Goal: Ask a question

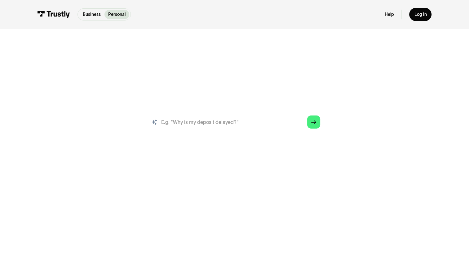
click at [175, 126] on input "search" at bounding box center [235, 122] width 182 height 20
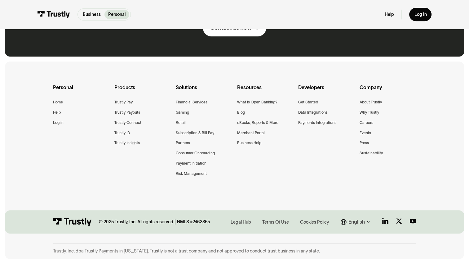
scroll to position [409, 0]
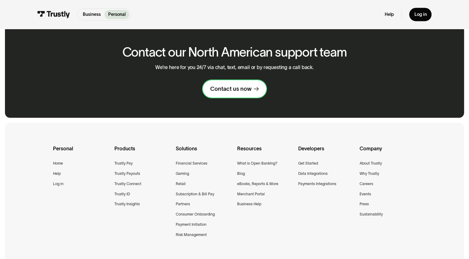
click at [217, 87] on div "Contact us now" at bounding box center [230, 88] width 41 height 7
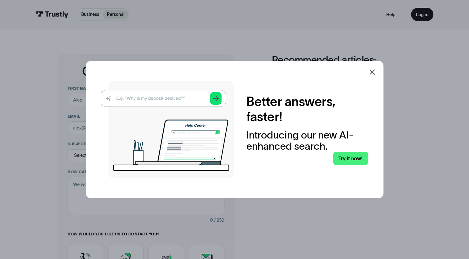
click at [374, 73] on icon at bounding box center [372, 71] width 5 height 5
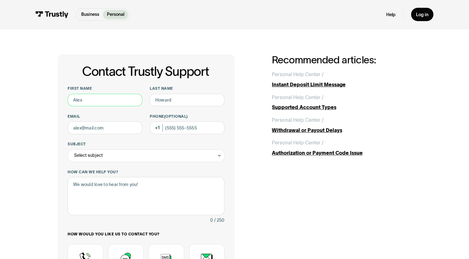
click at [99, 98] on input "First name" at bounding box center [105, 100] width 75 height 13
type input "[PERSON_NAME]"
type input "[EMAIL_ADDRESS][DOMAIN_NAME]"
click at [181, 122] on div "Phone (Optional)" at bounding box center [187, 124] width 75 height 20
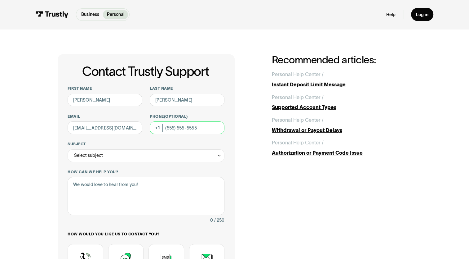
click at [181, 128] on input "Phone (Optional)" at bounding box center [187, 127] width 75 height 13
type input "(610) 925-8557"
click at [82, 155] on div "Select subject" at bounding box center [88, 154] width 29 height 7
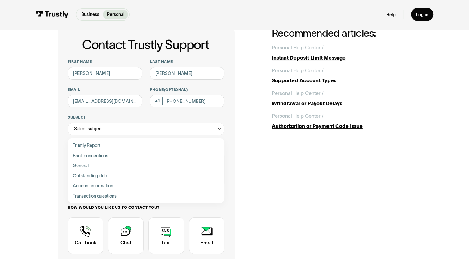
scroll to position [124, 0]
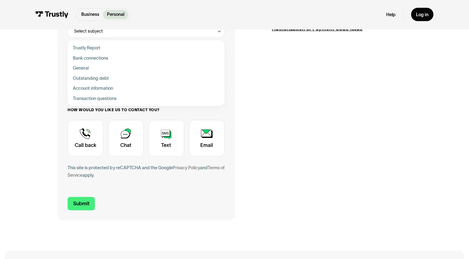
click at [114, 87] on div "Contact Trustly Support" at bounding box center [146, 88] width 152 height 10
type input "**********"
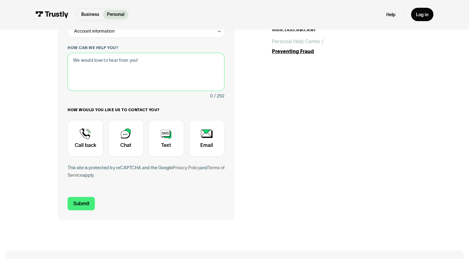
click at [83, 61] on textarea "How can we help you?" at bounding box center [146, 72] width 157 height 38
paste textarea "Hello Trustly Support, I cannot locate any account associated with my email add…"
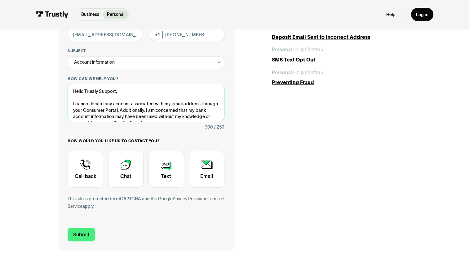
scroll to position [4, 0]
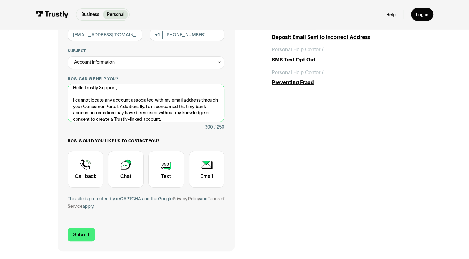
type textarea "Hello Trustly Support, I cannot locate any account associated with my email add…"
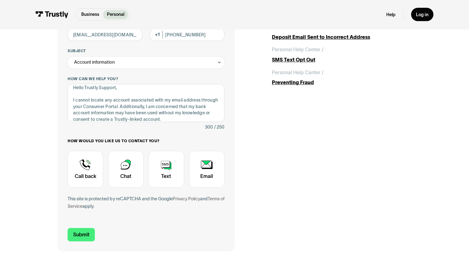
click at [220, 130] on div "/ 250" at bounding box center [219, 126] width 10 height 7
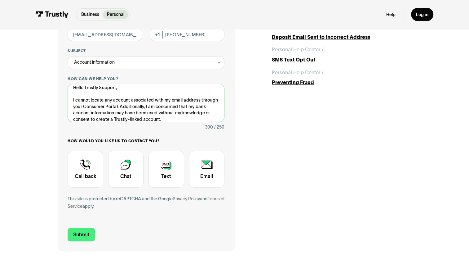
scroll to position [34, 0]
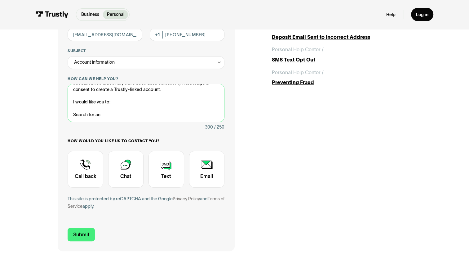
drag, startPoint x: 72, startPoint y: 90, endPoint x: 222, endPoint y: 145, distance: 160.2
click at [222, 145] on div "**********" at bounding box center [146, 105] width 157 height 225
paste textarea "I cannot locate any Trustly account linked to my email/bank. Please check if my…"
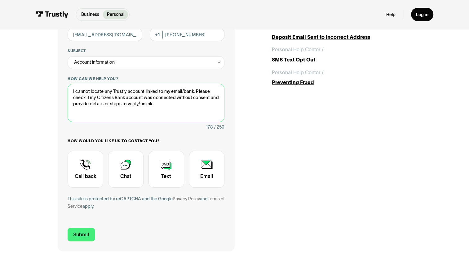
type textarea "I cannot locate any Trustly account linked to my email/bank. Please check if my…"
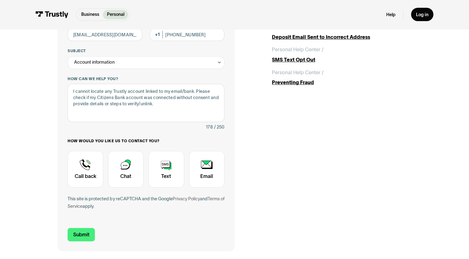
click at [75, 238] on input "Submit" at bounding box center [81, 234] width 27 height 13
click at [77, 235] on input "Submit" at bounding box center [81, 234] width 27 height 13
click at [74, 237] on input "Submit" at bounding box center [81, 234] width 27 height 13
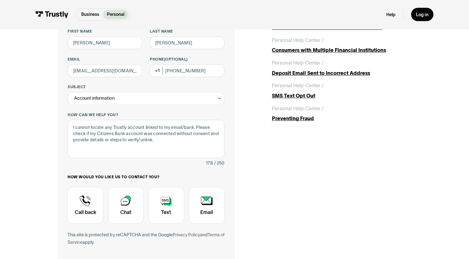
scroll to position [186, 0]
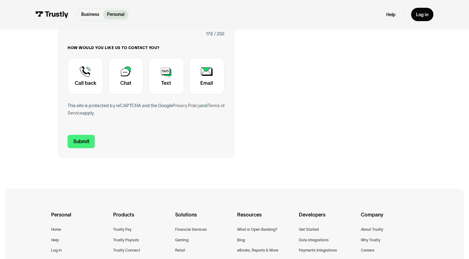
click at [201, 75] on div "Contact Trustly Support" at bounding box center [206, 76] width 35 height 36
click at [84, 143] on input "Submit" at bounding box center [81, 141] width 27 height 13
type input "+16109258557"
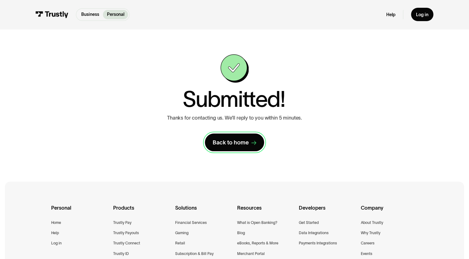
click at [250, 148] on link "Back to home" at bounding box center [234, 141] width 59 height 17
